Goal: Check status

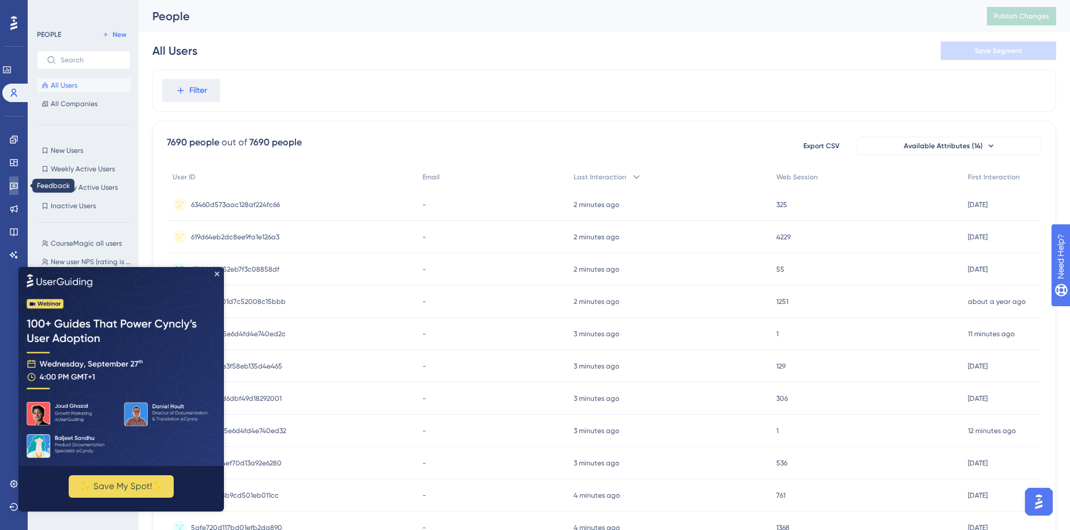
click at [12, 184] on icon at bounding box center [13, 185] width 9 height 9
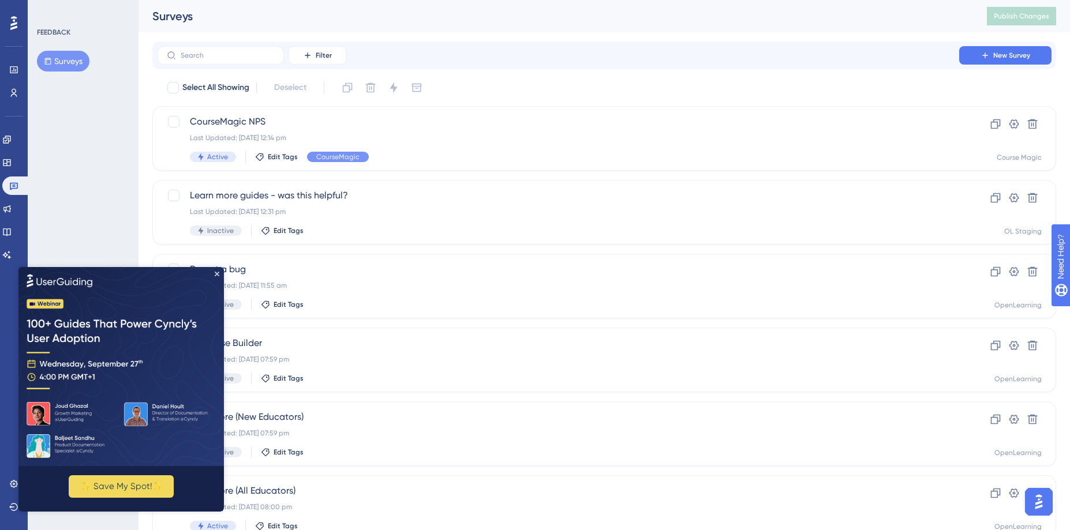
click at [219, 269] on img at bounding box center [120, 366] width 205 height 199
click at [443, 133] on div "Last Updated: [DATE] 12:14 pm" at bounding box center [558, 137] width 736 height 9
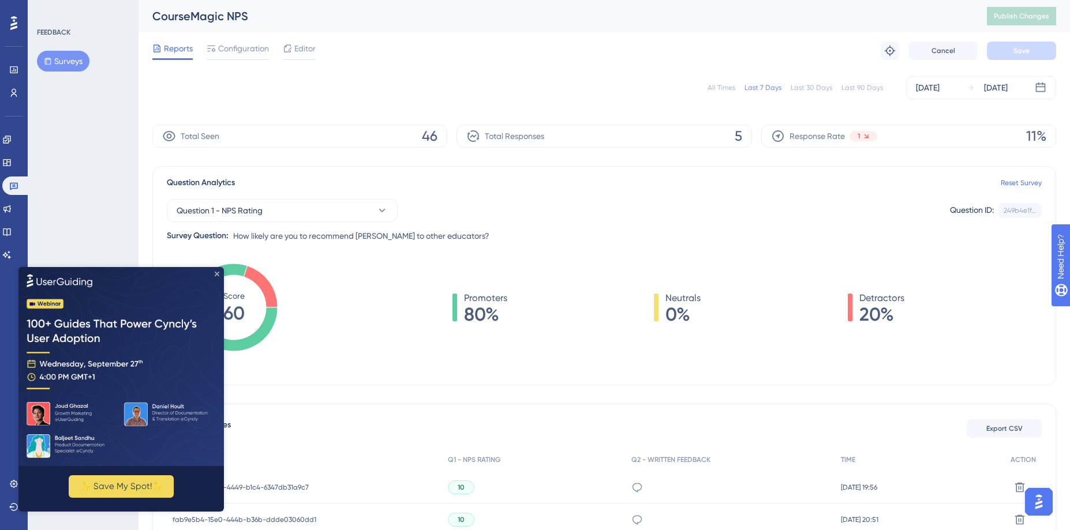
click at [215, 272] on icon "Close Preview" at bounding box center [217, 273] width 5 height 5
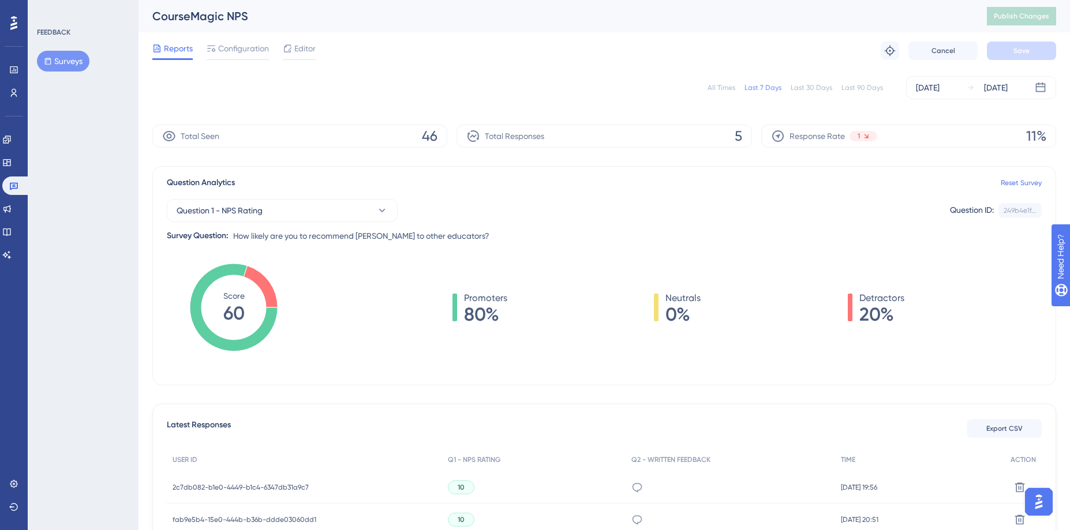
click at [861, 84] on div "Last 90 Days" at bounding box center [862, 87] width 42 height 9
click at [813, 89] on div "Last 30 Days" at bounding box center [811, 87] width 42 height 9
click at [777, 90] on div "Last 7 Days" at bounding box center [762, 87] width 37 height 9
click at [809, 85] on div "Last 30 Days" at bounding box center [811, 87] width 42 height 9
